Goal: Task Accomplishment & Management: Use online tool/utility

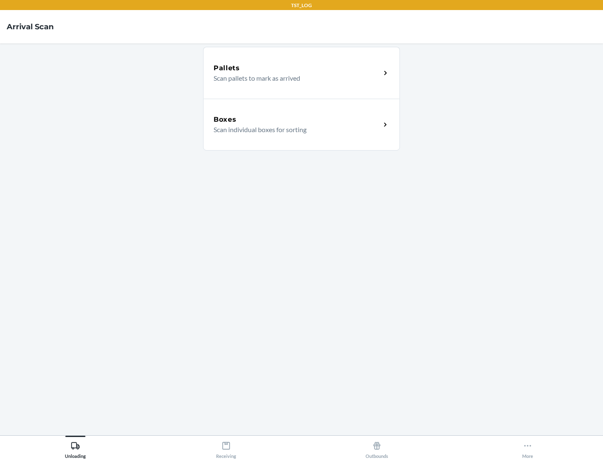
click at [297, 120] on div "Boxes" at bounding box center [296, 120] width 167 height 10
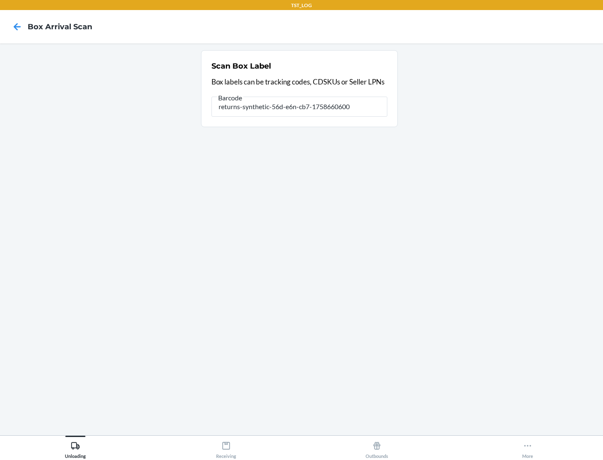
type input "returns-synthetic-56d-e6n-cb7-1758660600"
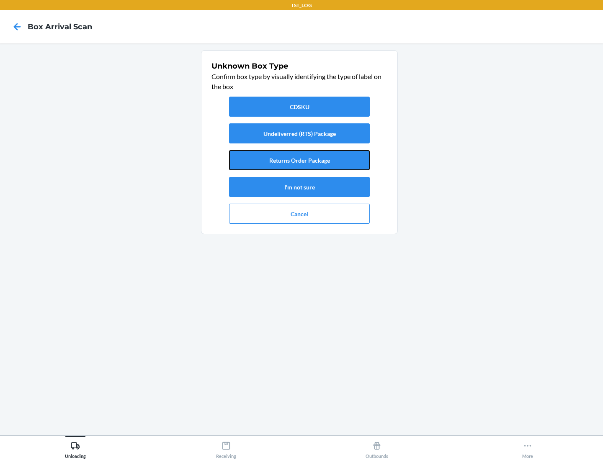
click at [299, 160] on button "Returns Order Package" at bounding box center [299, 160] width 141 height 20
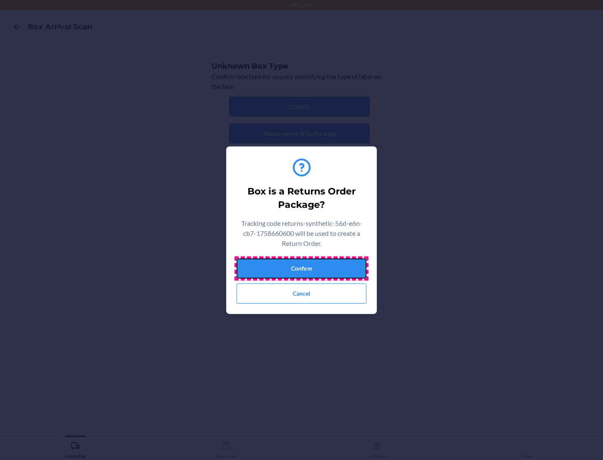
click at [301, 268] on button "Confirm" at bounding box center [301, 269] width 130 height 20
